Goal: Information Seeking & Learning: Find specific fact

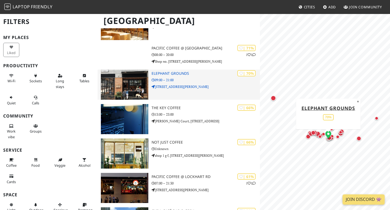
scroll to position [517, 0]
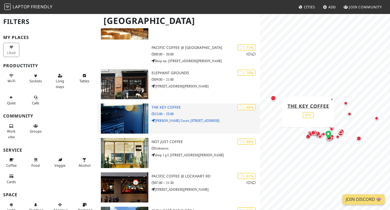
click at [176, 107] on h3 "THE KEY COFFEE" at bounding box center [206, 107] width 108 height 5
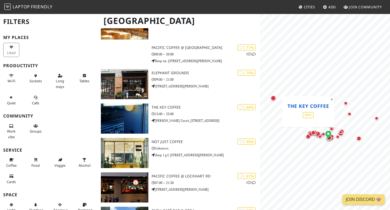
click at [311, 104] on link "THE KEY COFFEE" at bounding box center [309, 105] width 42 height 6
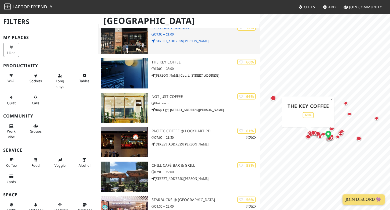
scroll to position [563, 0]
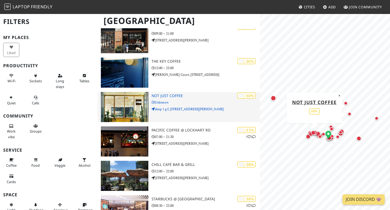
click at [168, 96] on h3 "Not Just Coffee" at bounding box center [206, 95] width 108 height 5
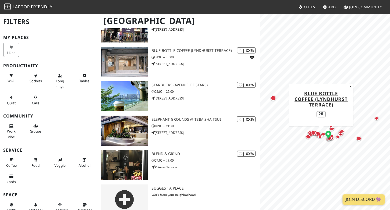
scroll to position [1098, 0]
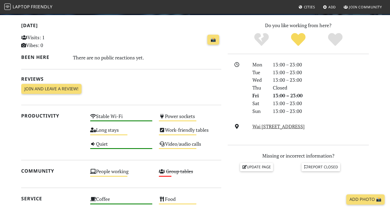
scroll to position [111, 0]
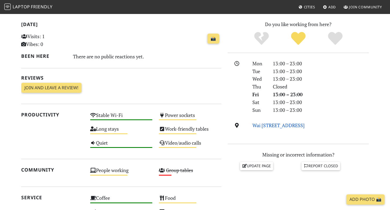
drag, startPoint x: 354, startPoint y: 126, endPoint x: 253, endPoint y: 122, distance: 100.8
click at [253, 122] on div "Wai [STREET_ADDRESS]" at bounding box center [310, 125] width 123 height 8
copy link "Wai [STREET_ADDRESS]"
